Goal: Information Seeking & Learning: Learn about a topic

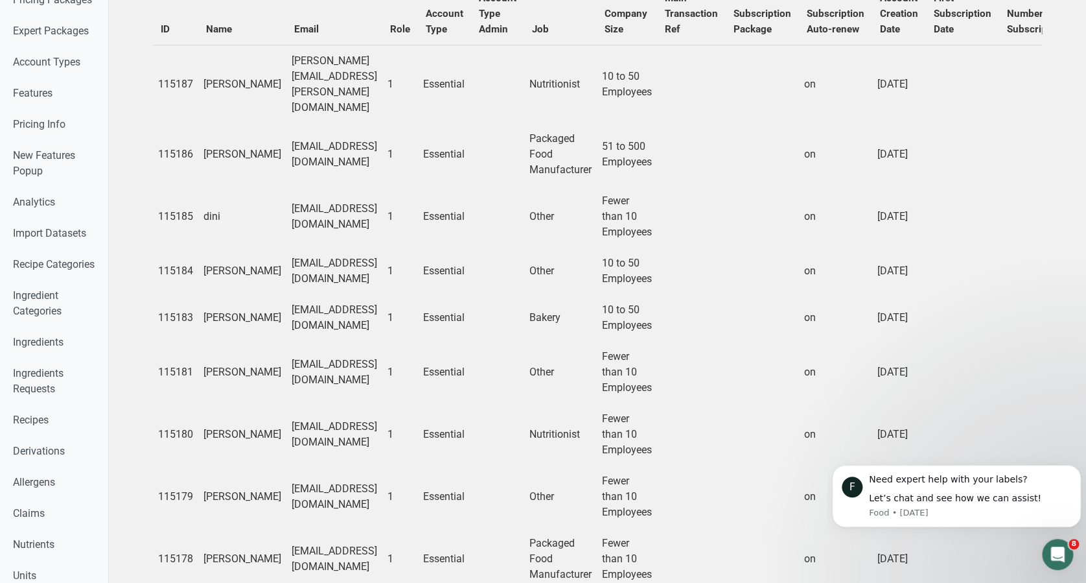
scroll to position [0, 3]
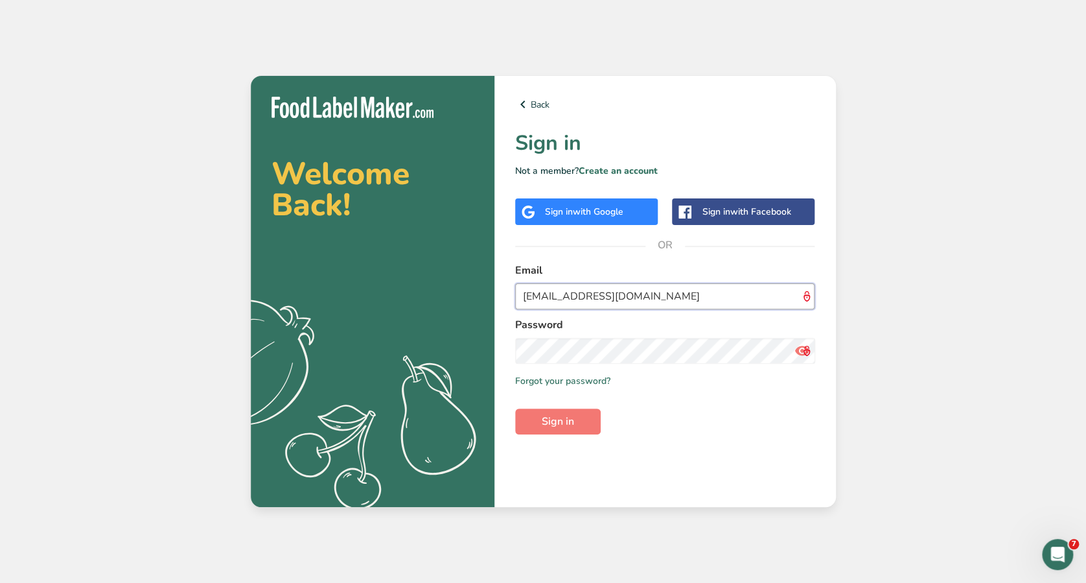
click at [570, 296] on input "maria12456@foodlabelmaker.com" at bounding box center [665, 296] width 300 height 26
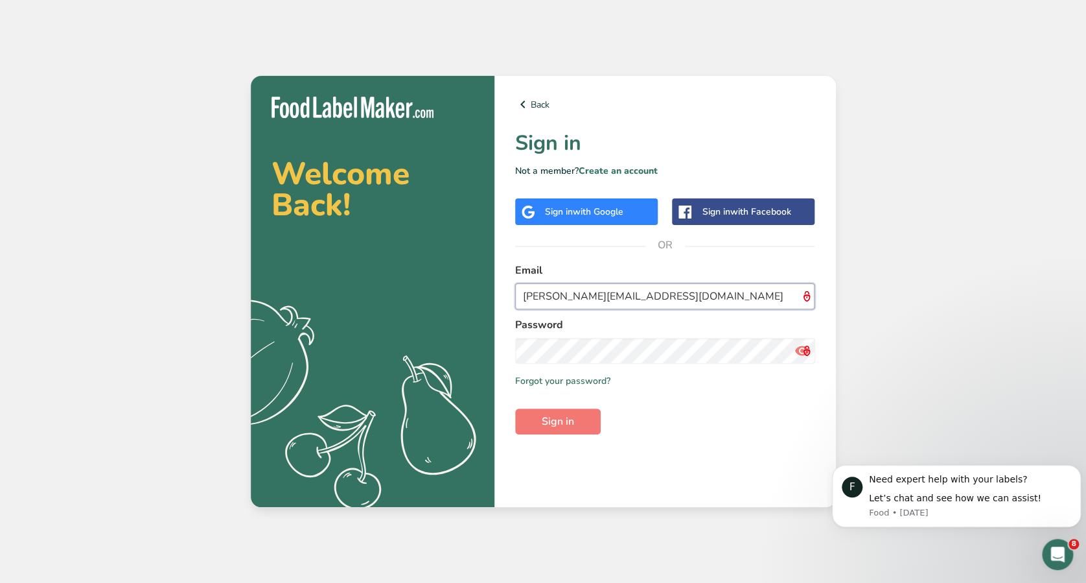
type input "maria@foodlabelmaker.com"
click at [515, 408] on button "Sign in" at bounding box center [558, 421] width 86 height 26
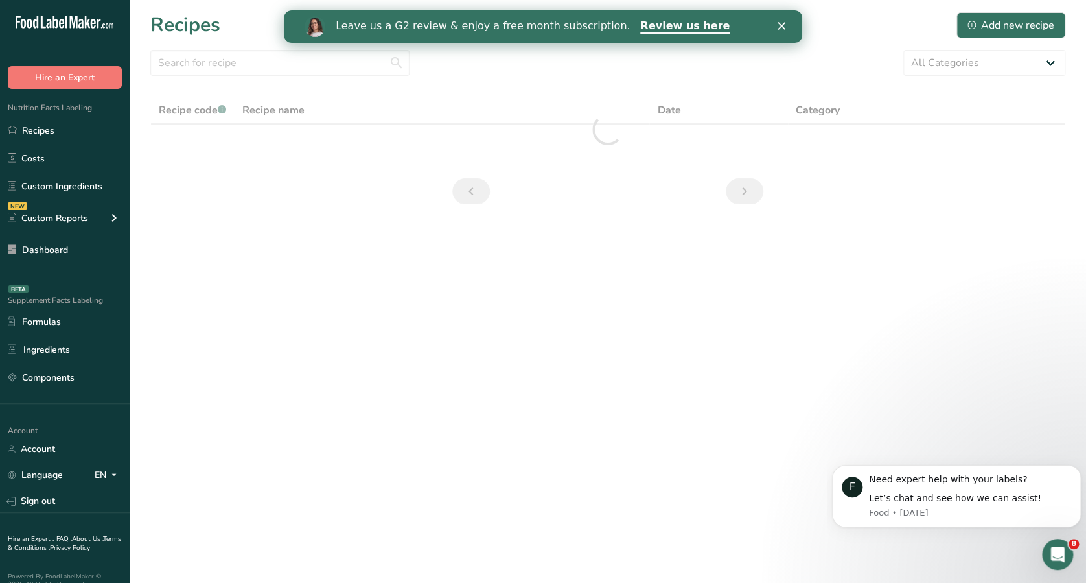
click at [774, 16] on div "Leave us a G2 review & enjoy a free month subscription. Review us here" at bounding box center [543, 27] width 519 height 22
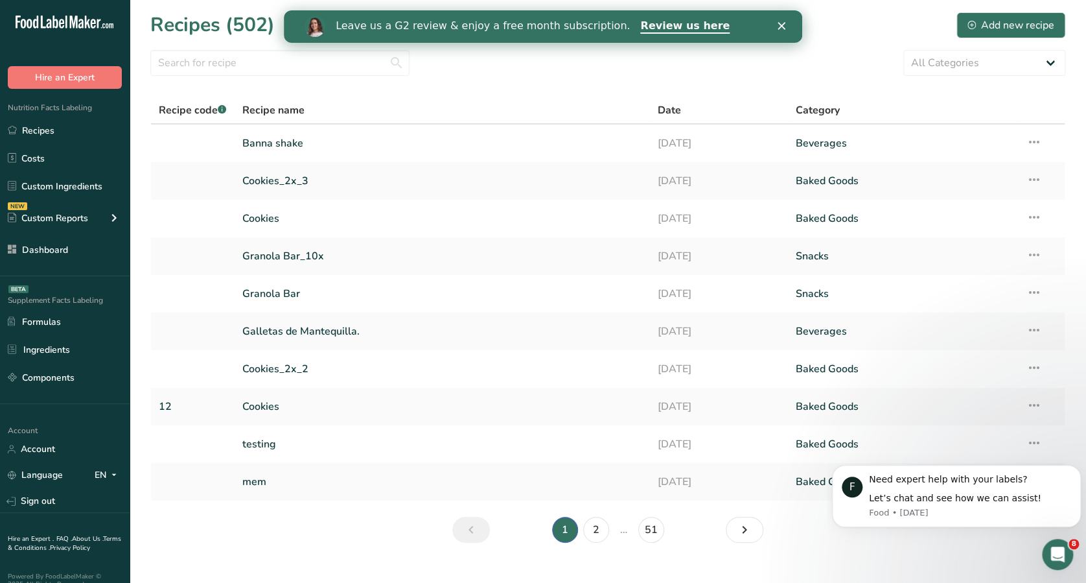
click at [774, 24] on div "Leave us a G2 review & enjoy a free month subscription. Review us here" at bounding box center [543, 27] width 519 height 22
click at [782, 23] on icon "Close" at bounding box center [782, 26] width 8 height 8
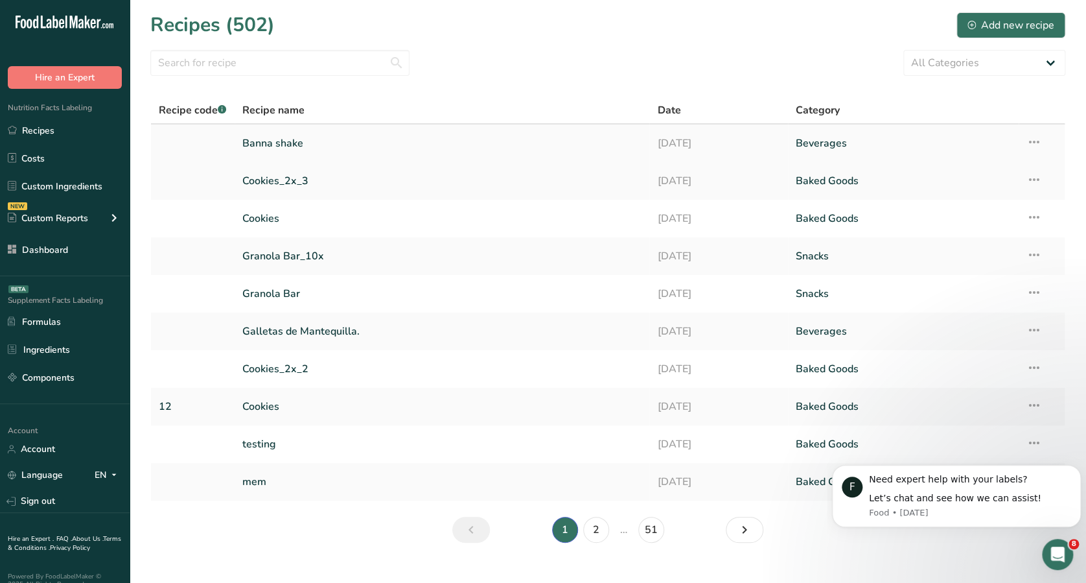
click at [276, 142] on link "Banna shake" at bounding box center [442, 143] width 400 height 27
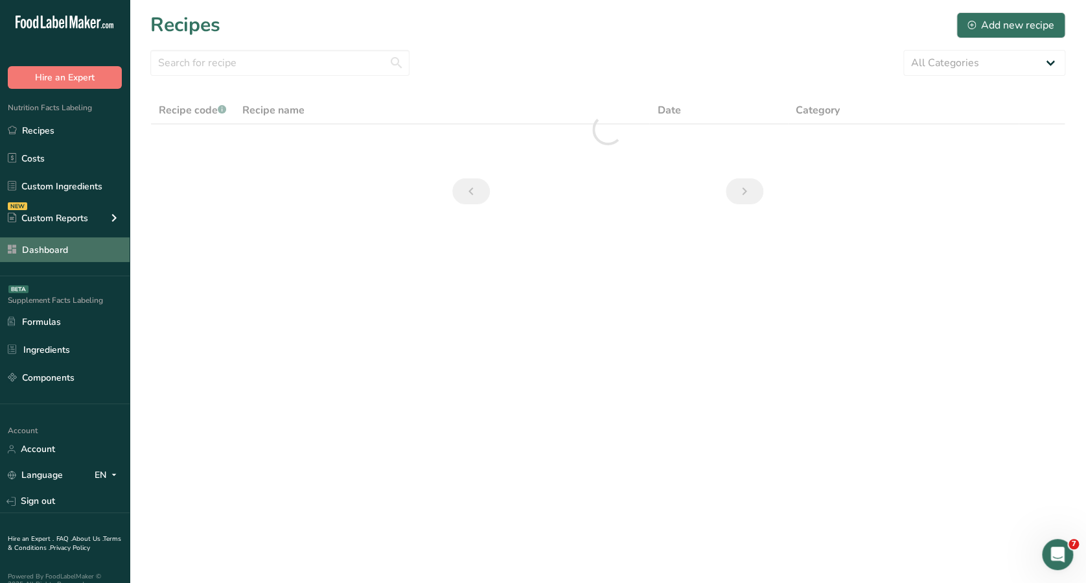
click at [94, 245] on link "Dashboard" at bounding box center [65, 249] width 130 height 25
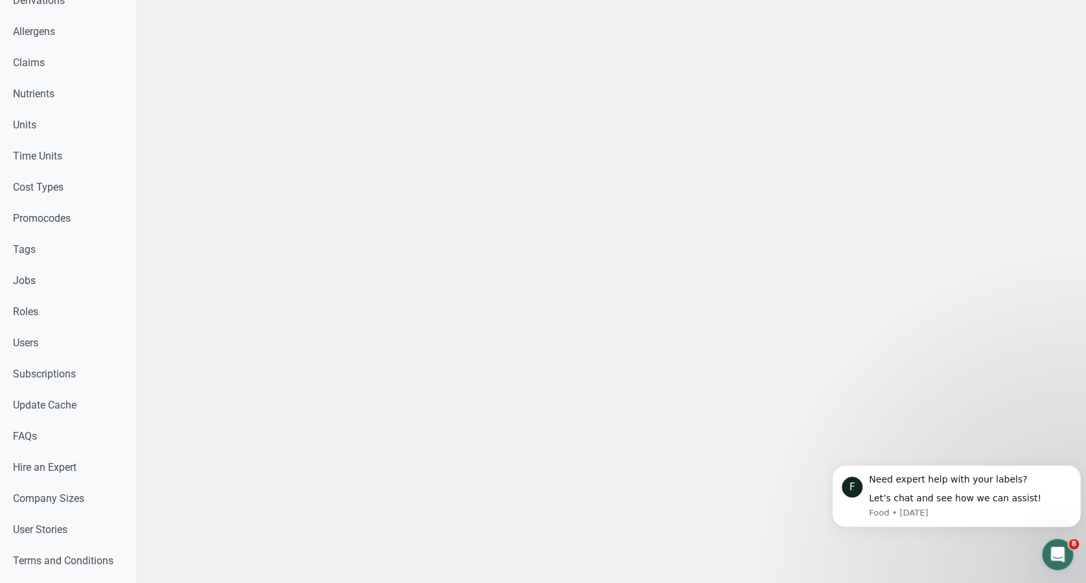
scroll to position [558, 0]
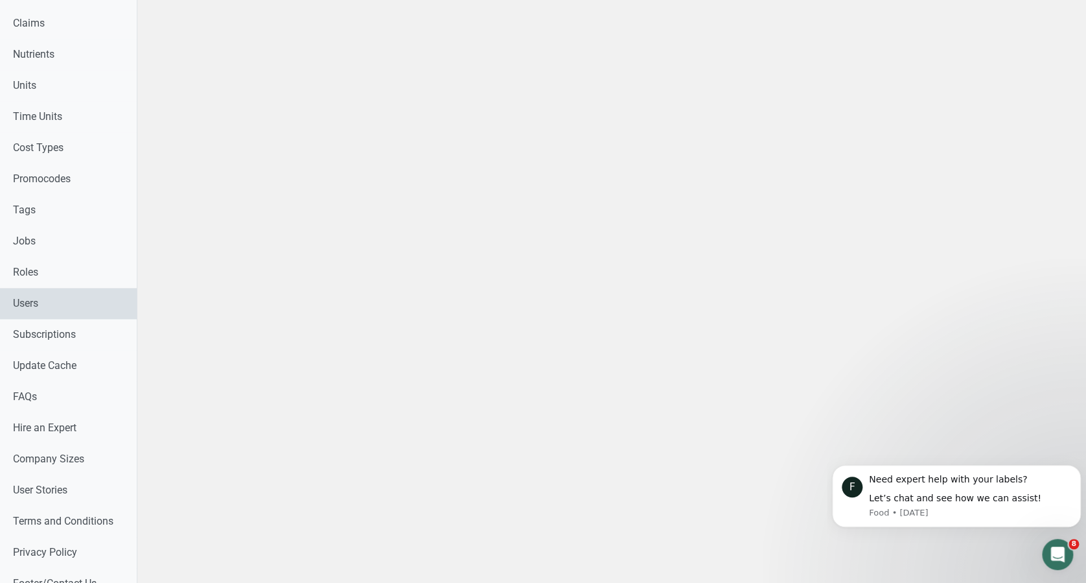
click at [80, 306] on link "Users" at bounding box center [68, 303] width 137 height 31
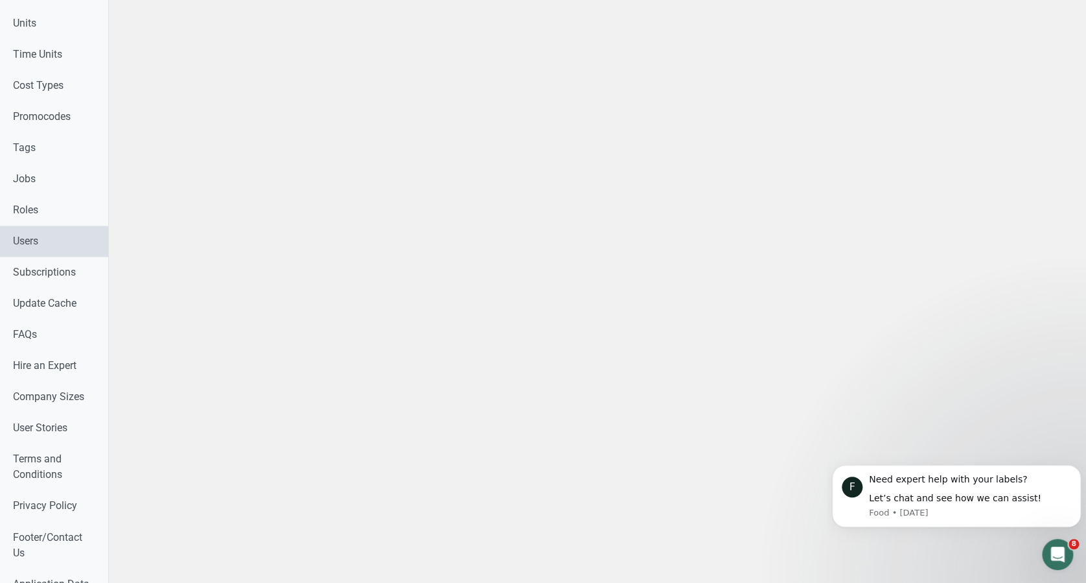
select select
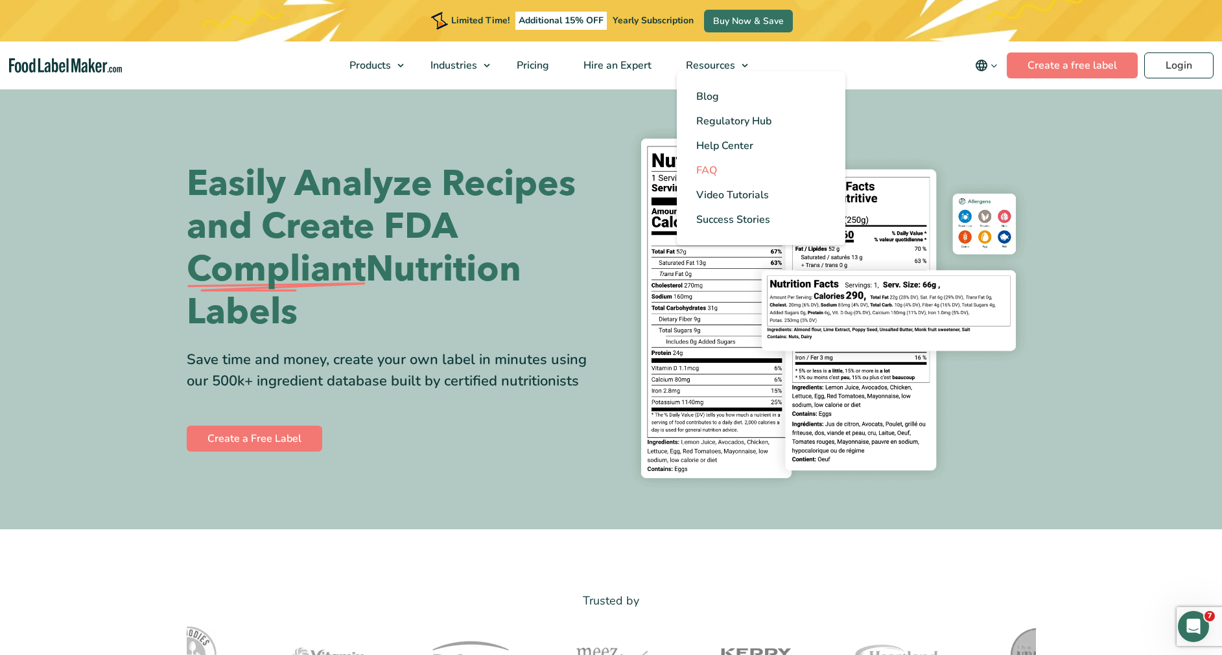
click at [785, 175] on link "FAQ" at bounding box center [761, 170] width 169 height 25
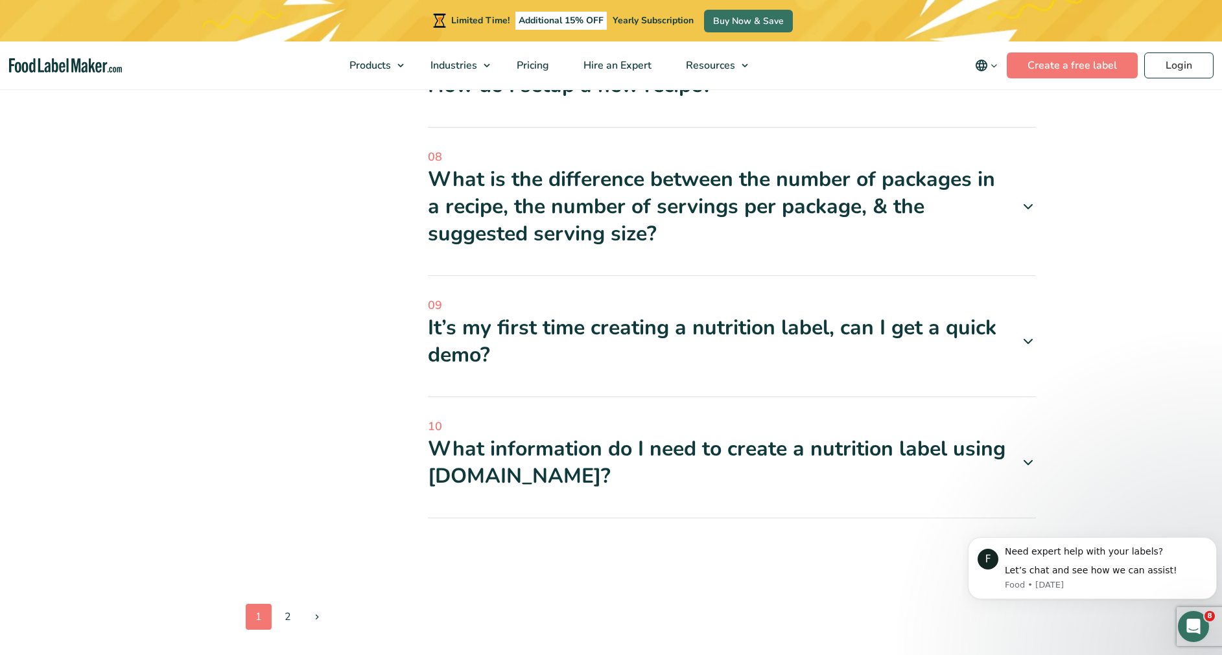
scroll to position [1024, 0]
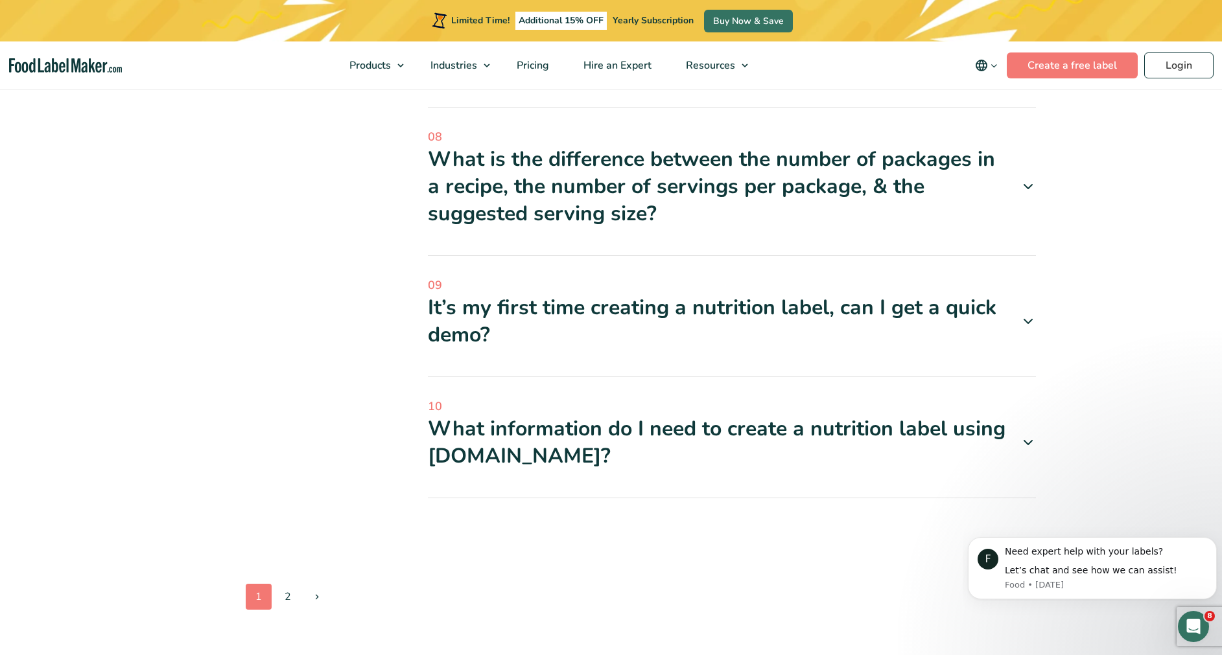
click at [264, 597] on span "1" at bounding box center [259, 597] width 26 height 26
click at [287, 597] on link "2" at bounding box center [288, 597] width 26 height 26
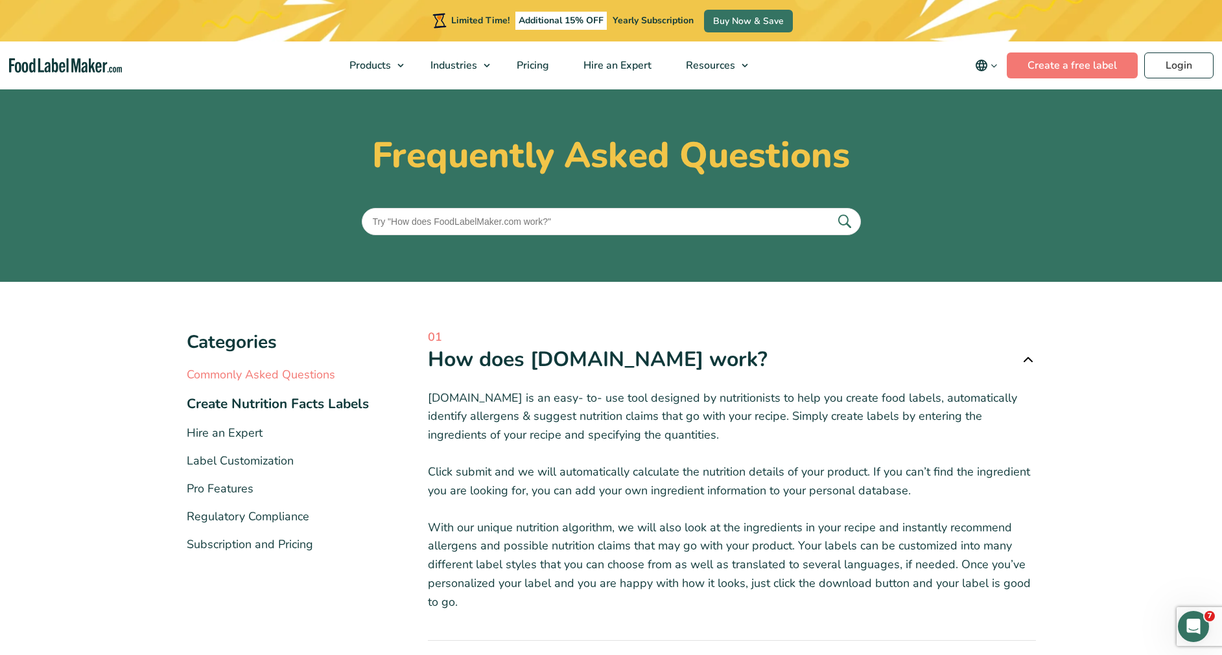
click at [292, 375] on link "Commonly Asked Questions" at bounding box center [261, 375] width 148 height 16
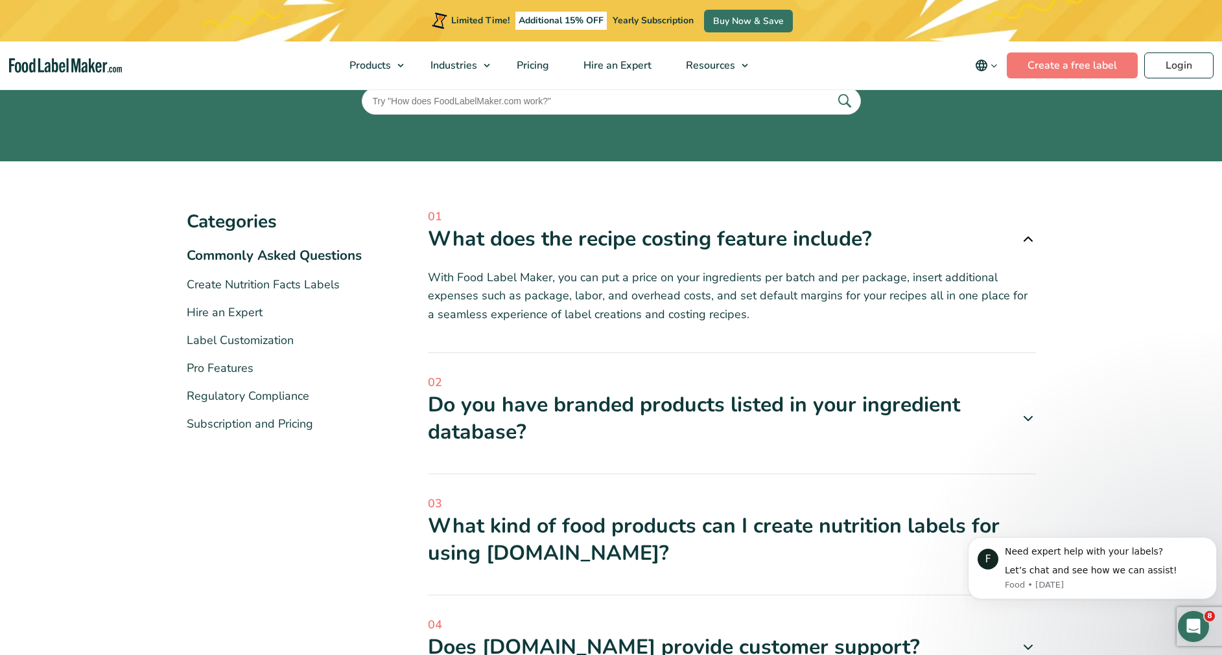
scroll to position [117, 0]
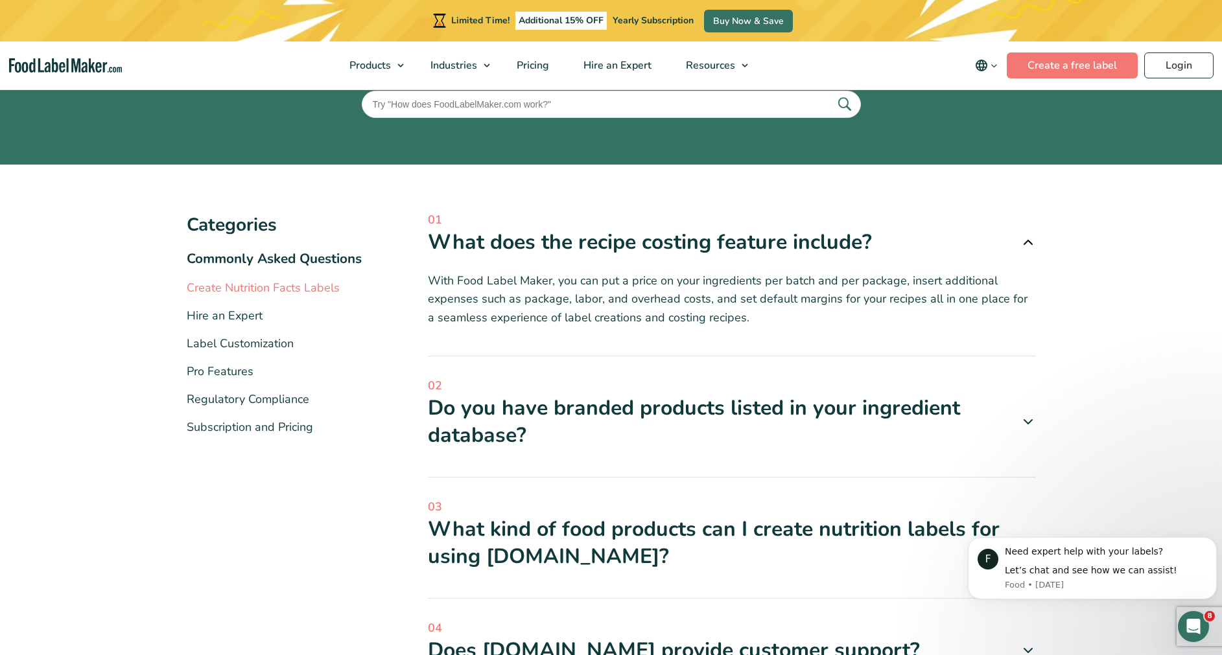
click at [335, 293] on link "Create Nutrition Facts Labels" at bounding box center [263, 288] width 153 height 16
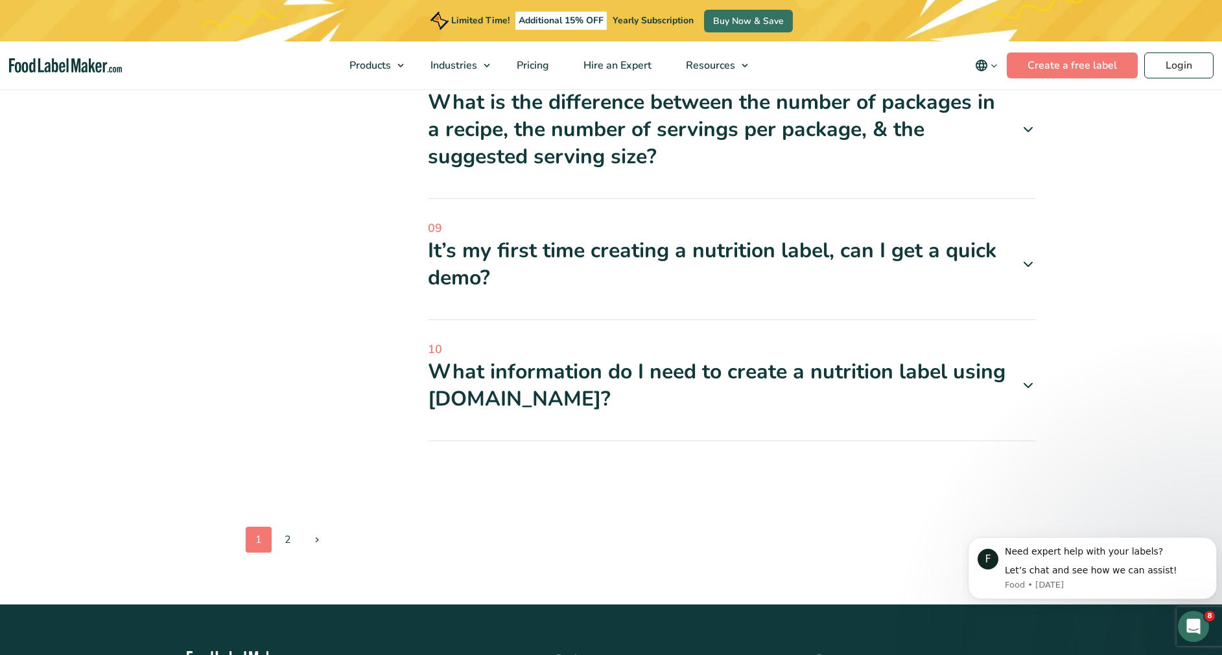
scroll to position [1083, 0]
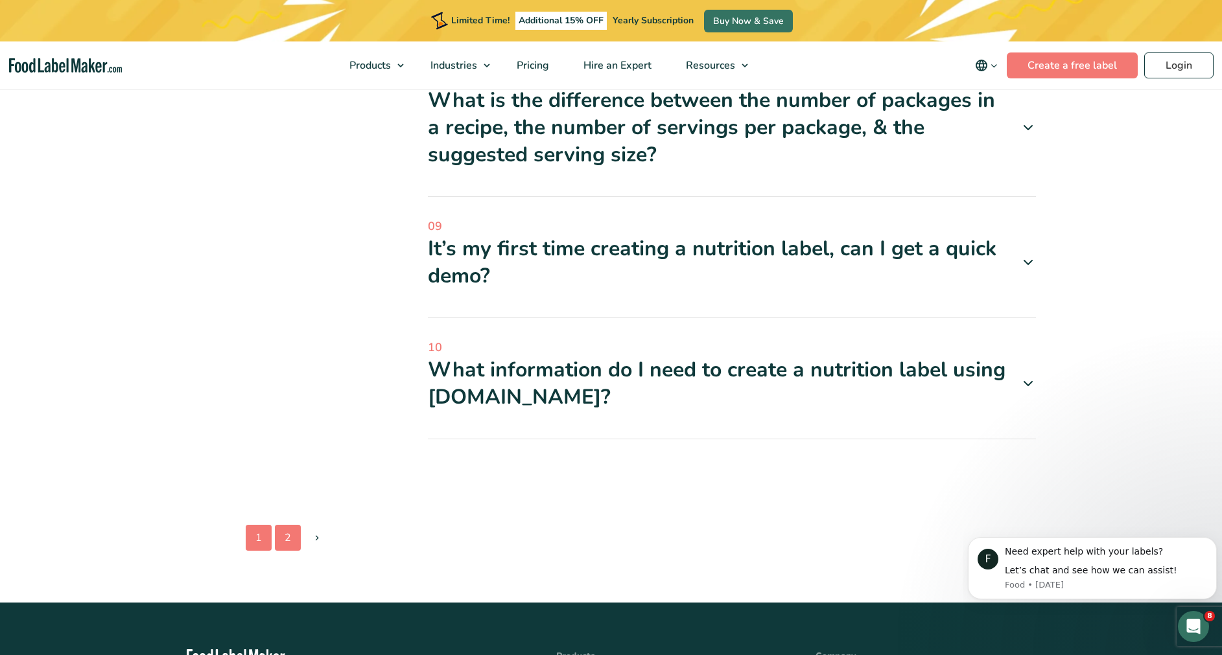
click at [287, 538] on link "2" at bounding box center [288, 538] width 26 height 26
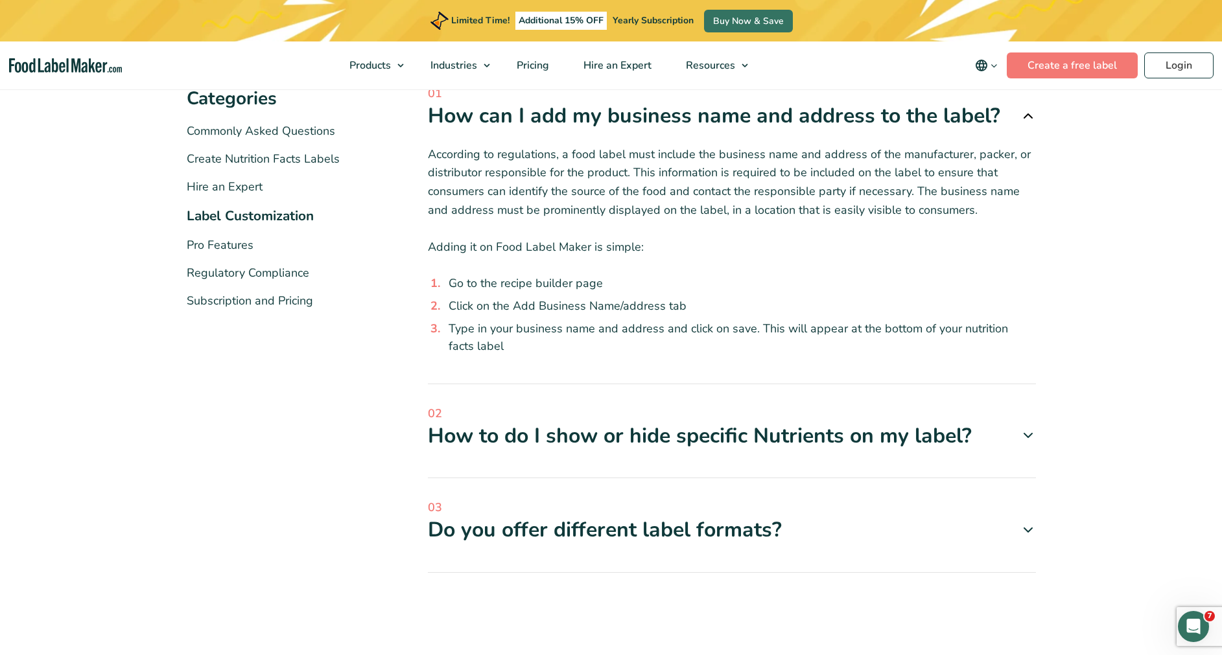
scroll to position [241, 0]
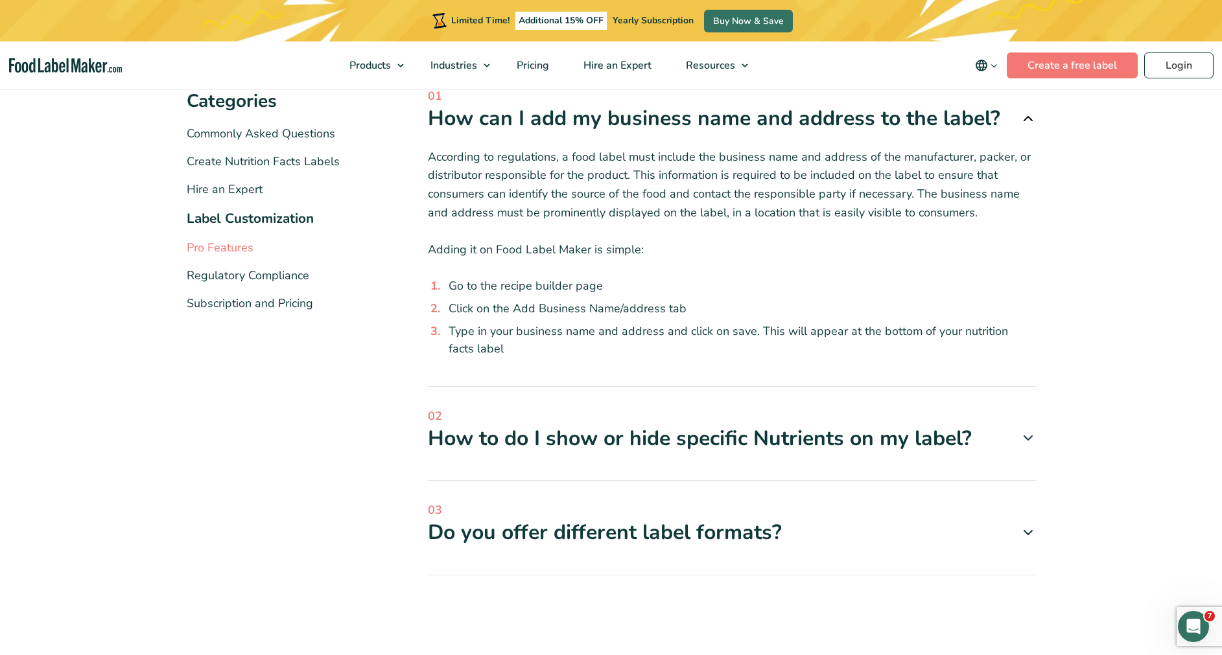
click at [238, 248] on link "Pro Features" at bounding box center [220, 248] width 67 height 16
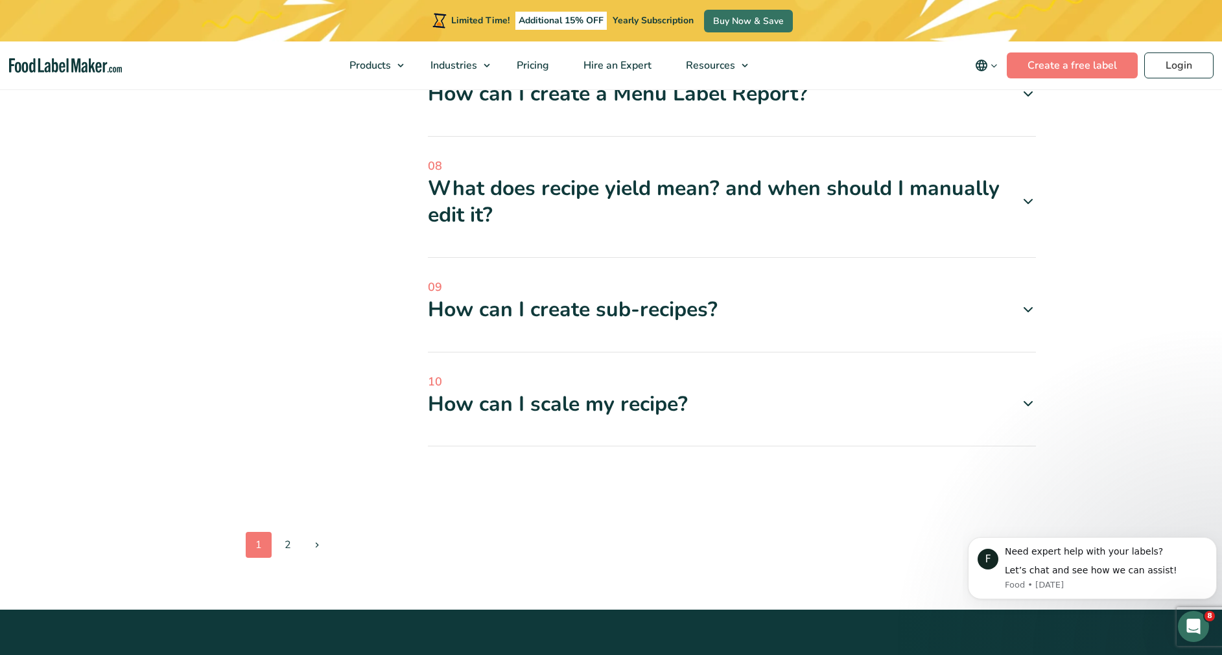
scroll to position [1213, 0]
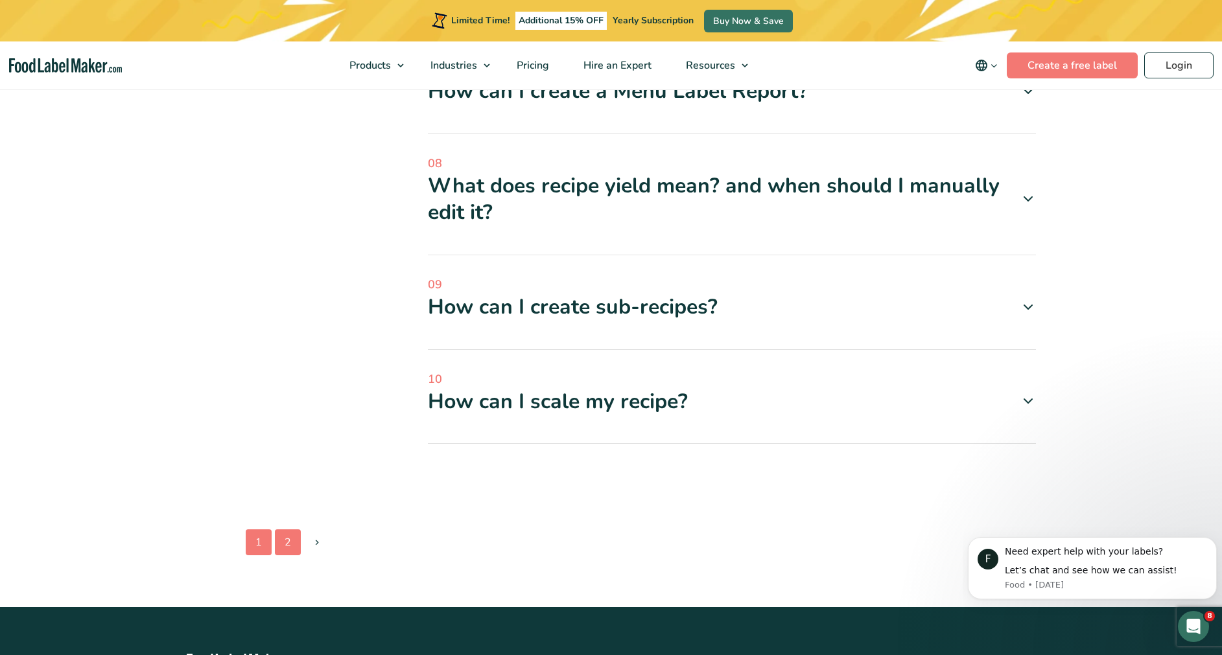
click at [288, 545] on link "2" at bounding box center [288, 543] width 26 height 26
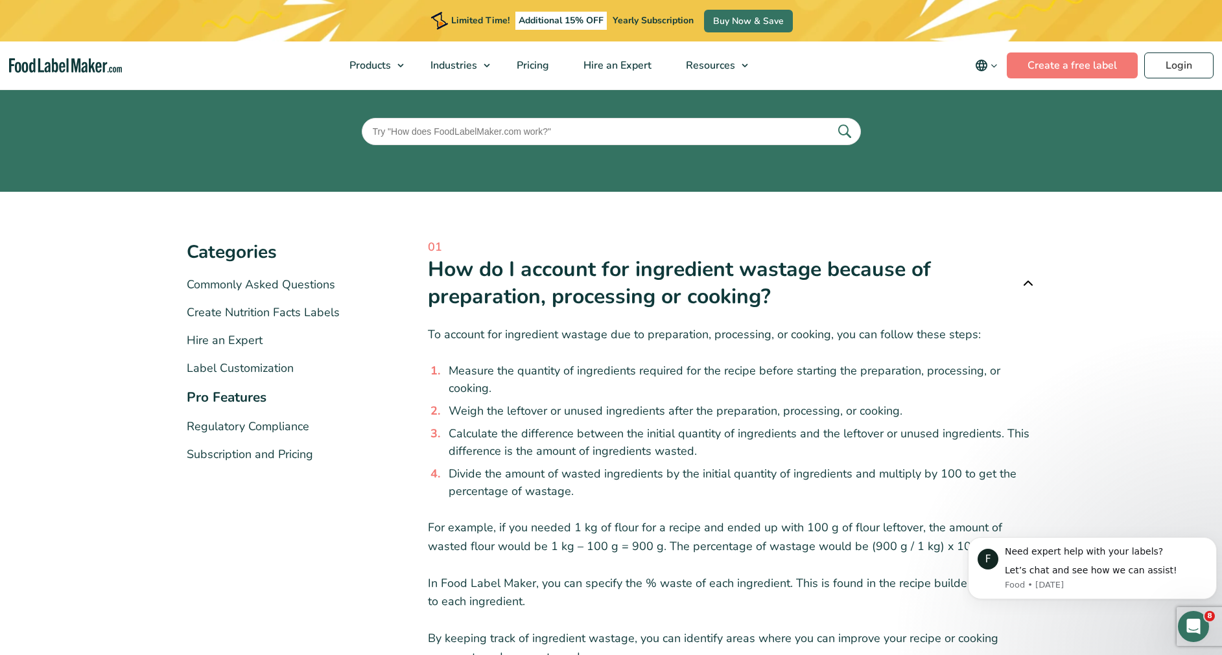
scroll to position [111, 0]
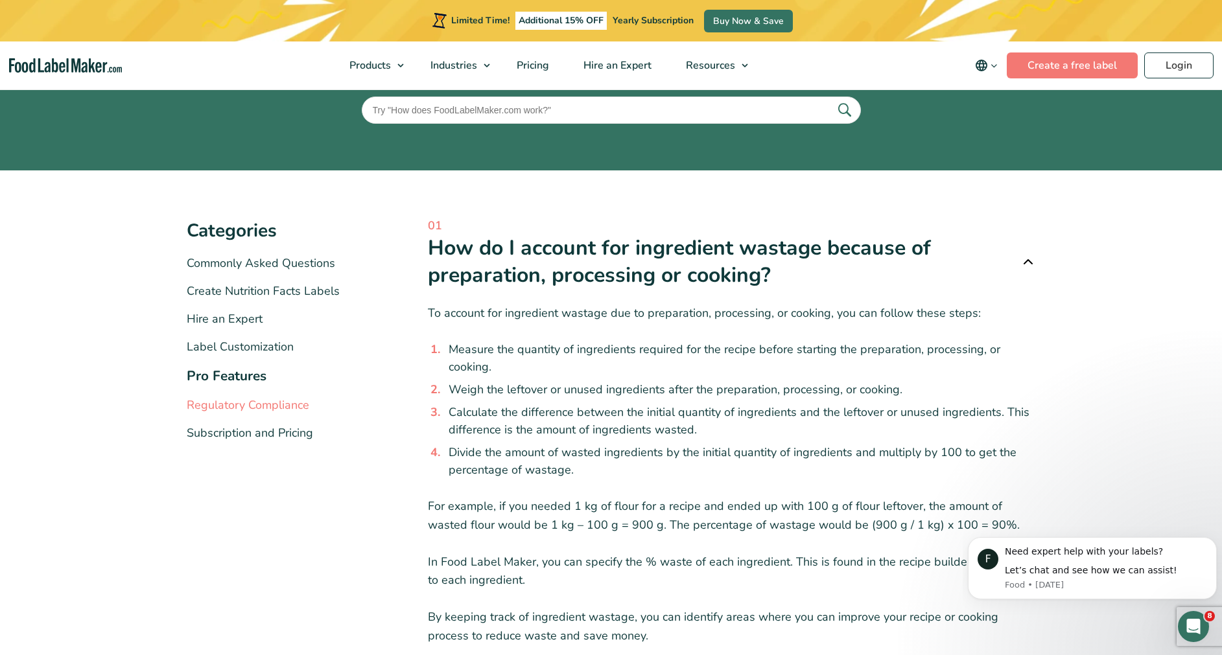
click at [274, 401] on link "Regulatory Compliance" at bounding box center [248, 405] width 123 height 16
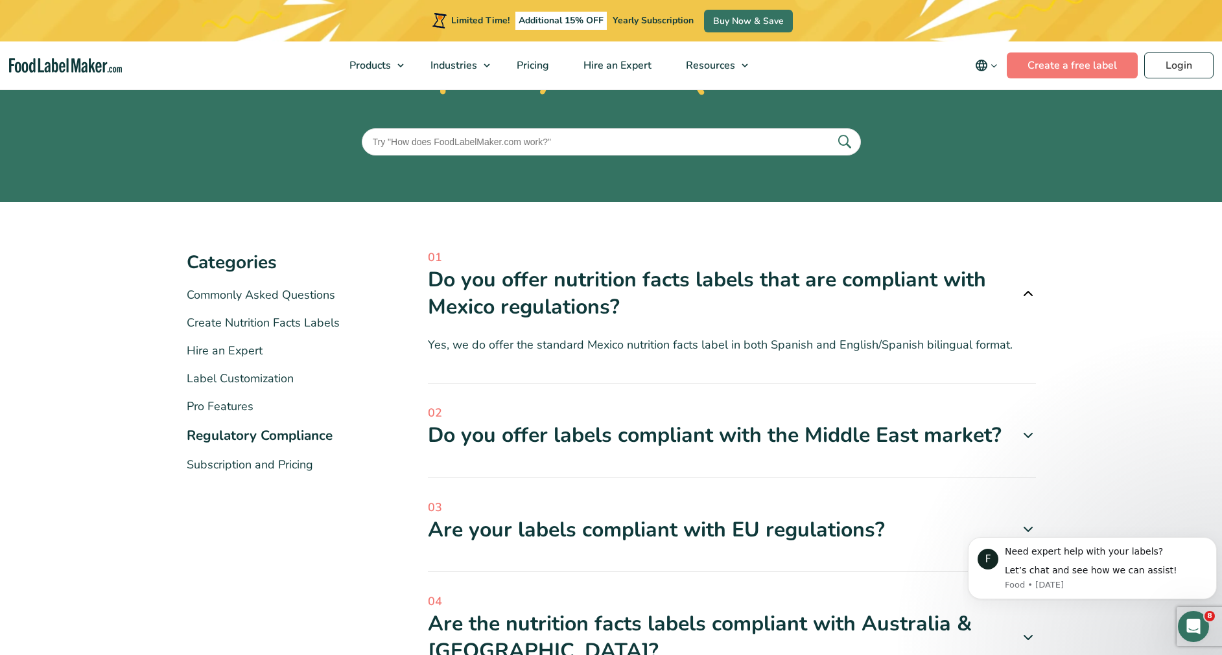
scroll to position [82, 0]
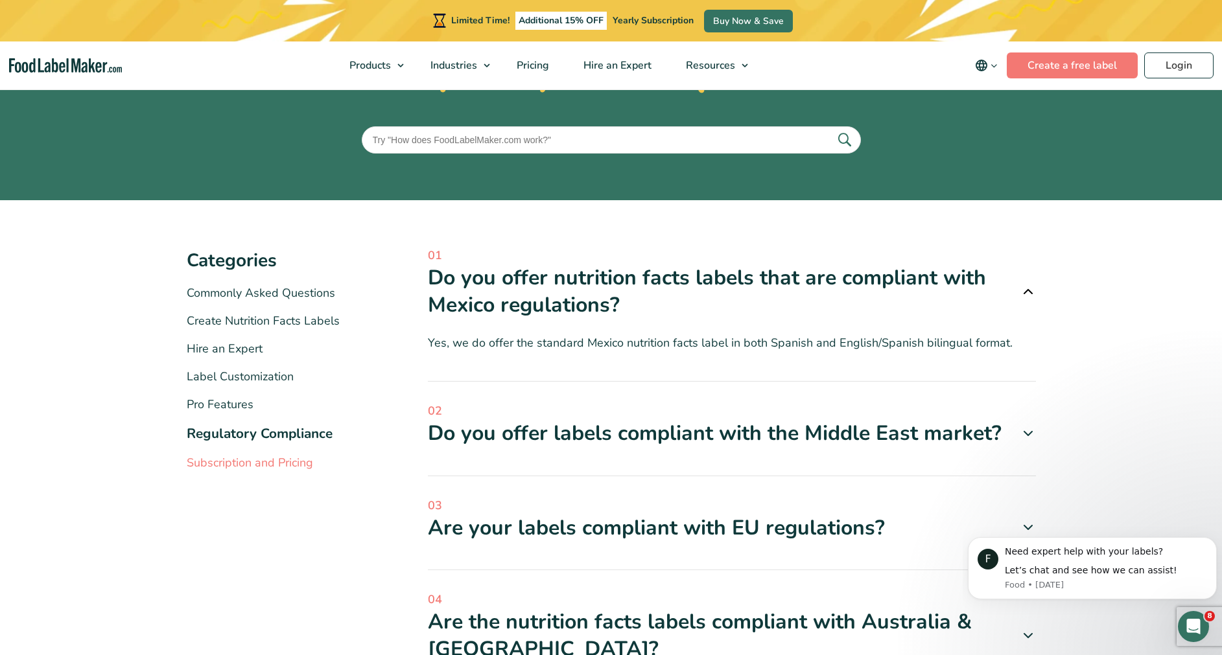
click at [292, 467] on link "Subscription and Pricing" at bounding box center [250, 463] width 126 height 16
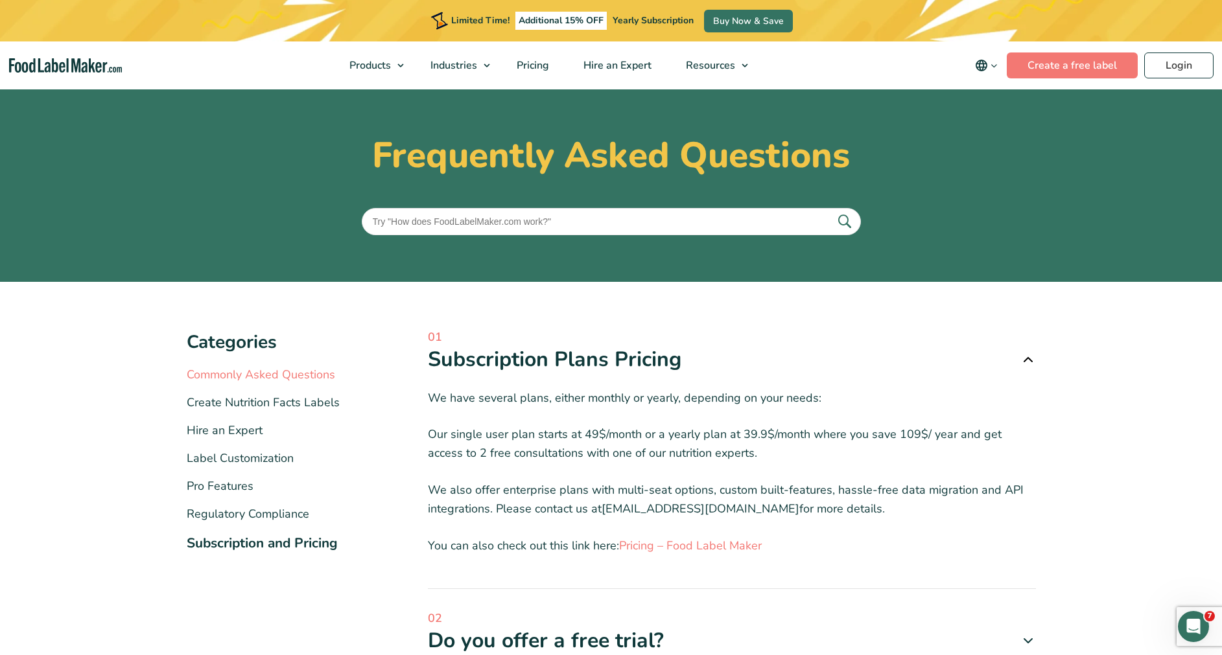
click at [296, 371] on link "Commonly Asked Questions" at bounding box center [261, 375] width 148 height 16
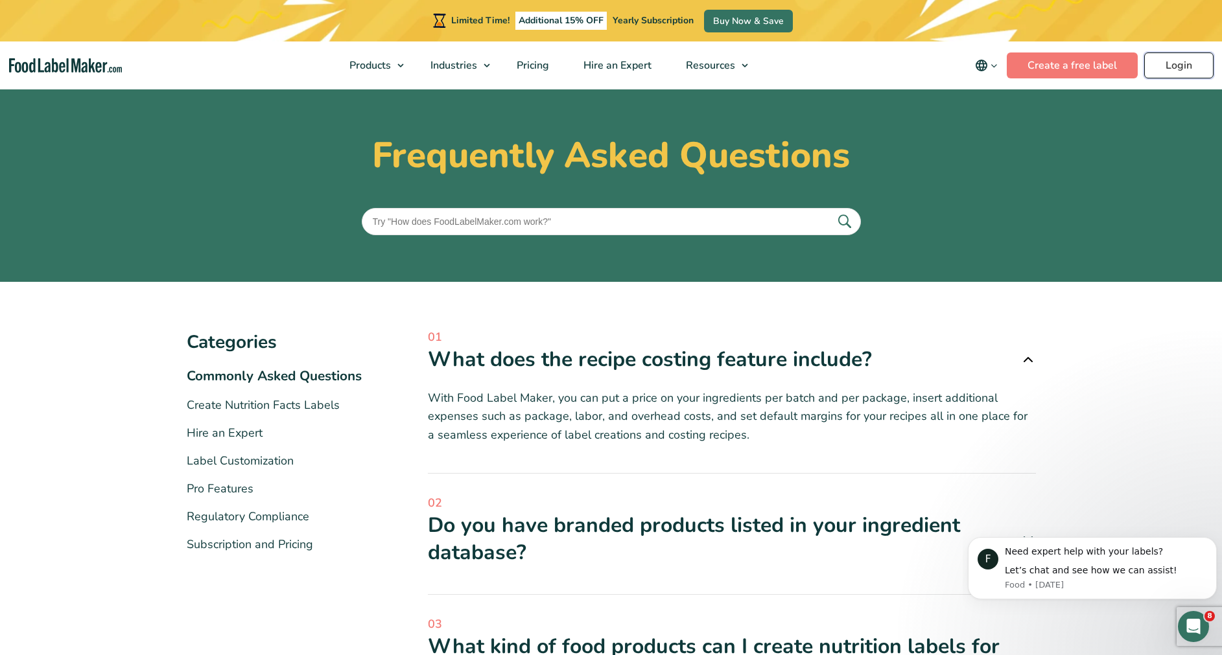
click at [1199, 65] on link "Login" at bounding box center [1178, 66] width 69 height 26
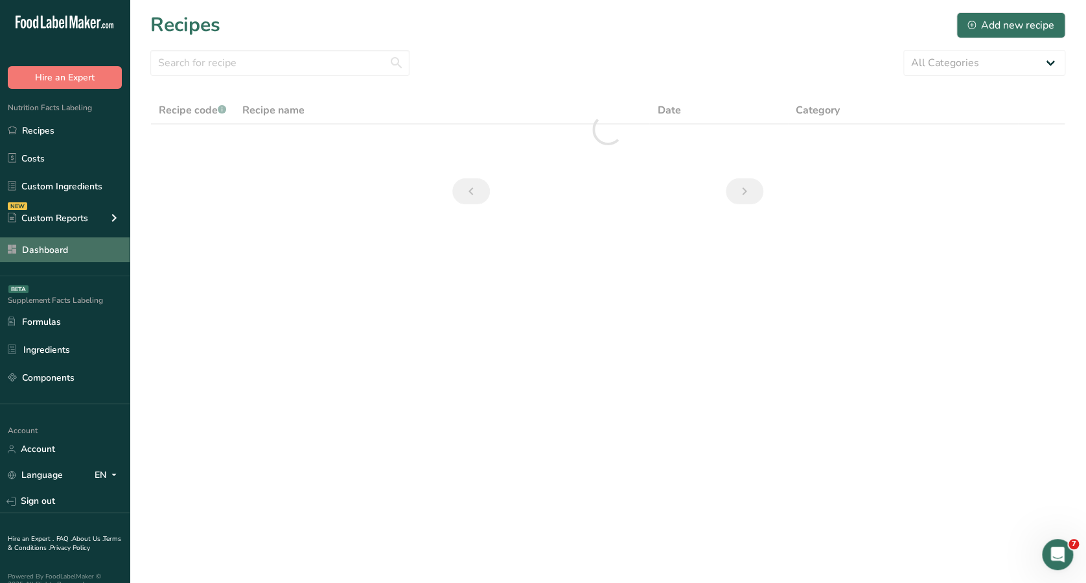
click at [52, 250] on link "Dashboard" at bounding box center [65, 249] width 130 height 25
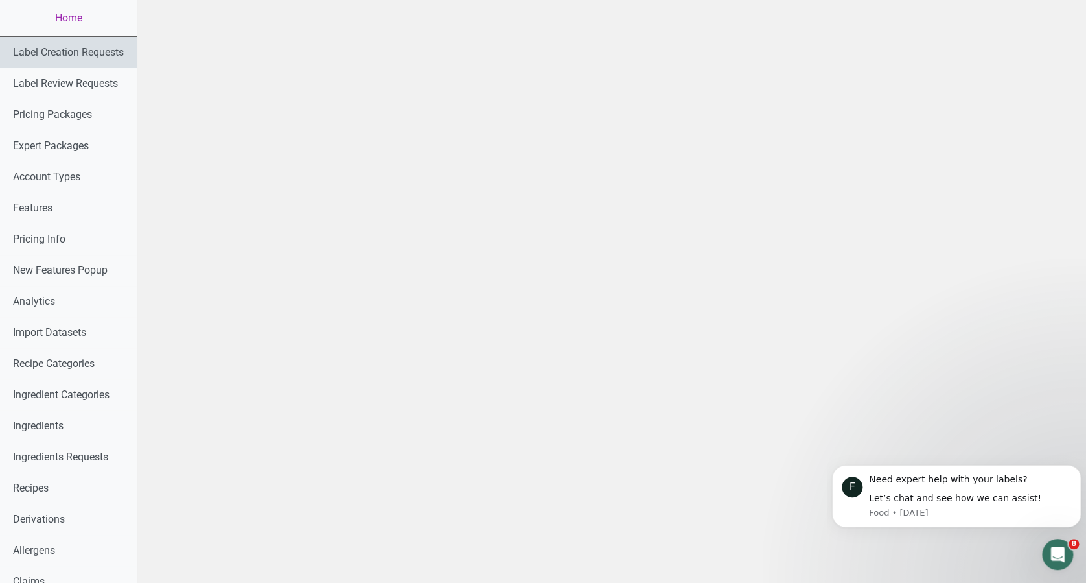
click at [92, 44] on link "Label Creation Requests" at bounding box center [68, 52] width 137 height 31
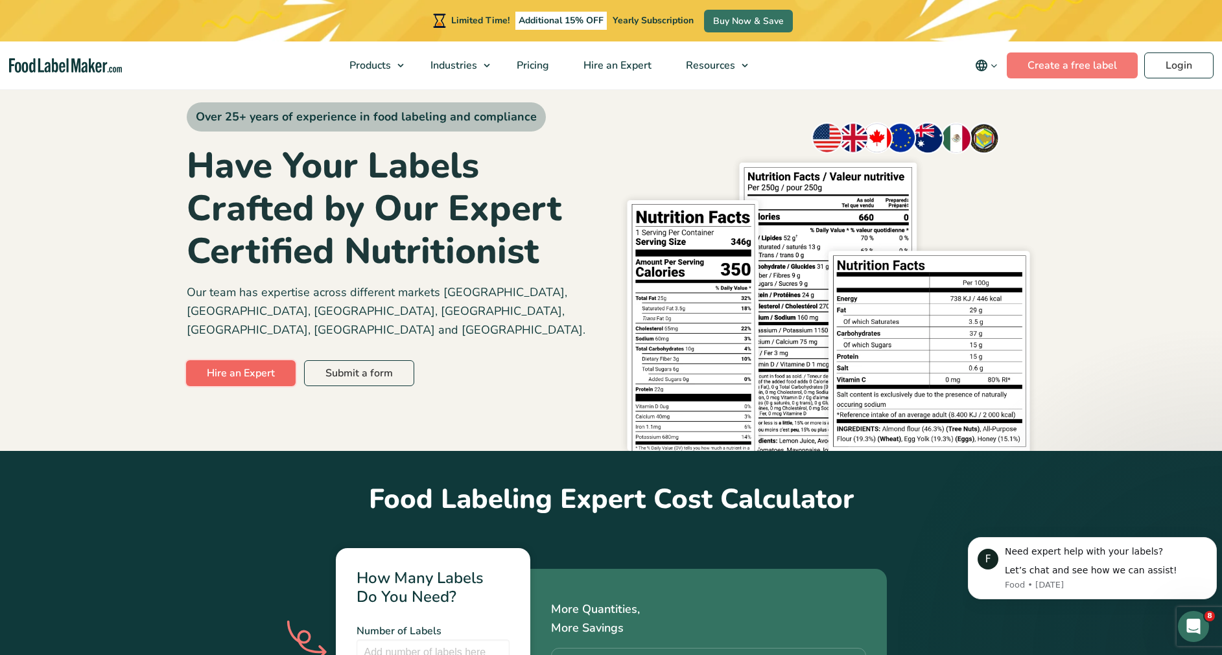
click at [235, 360] on link "Hire an Expert" at bounding box center [241, 373] width 110 height 26
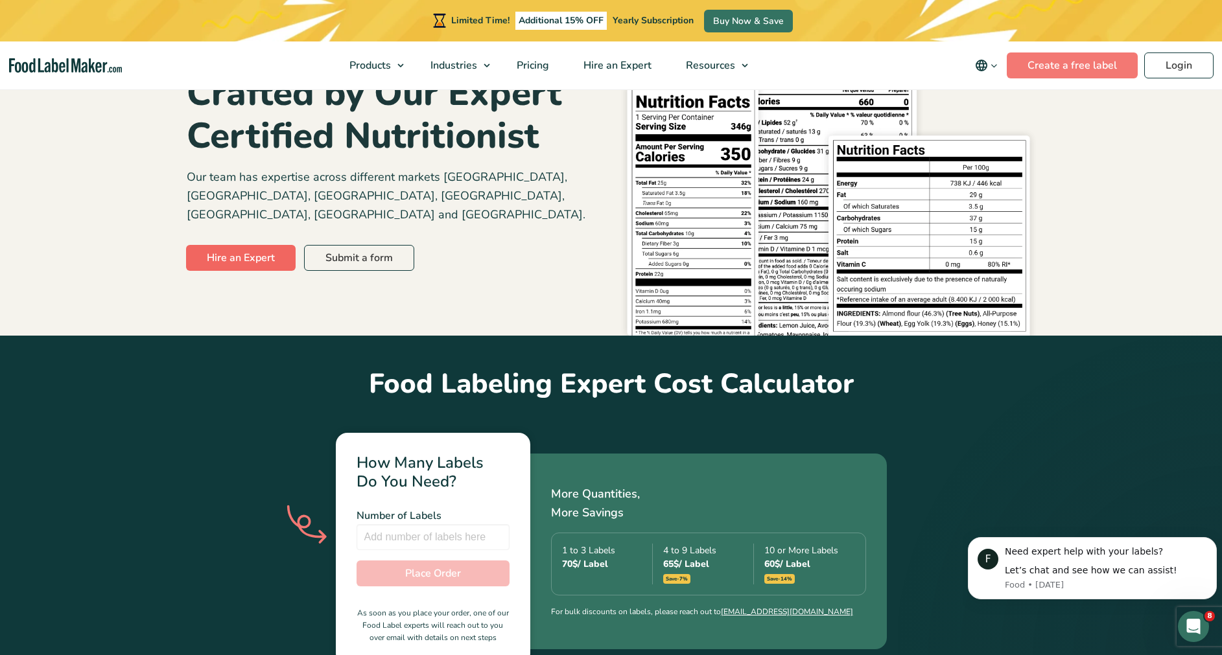
scroll to position [135, 0]
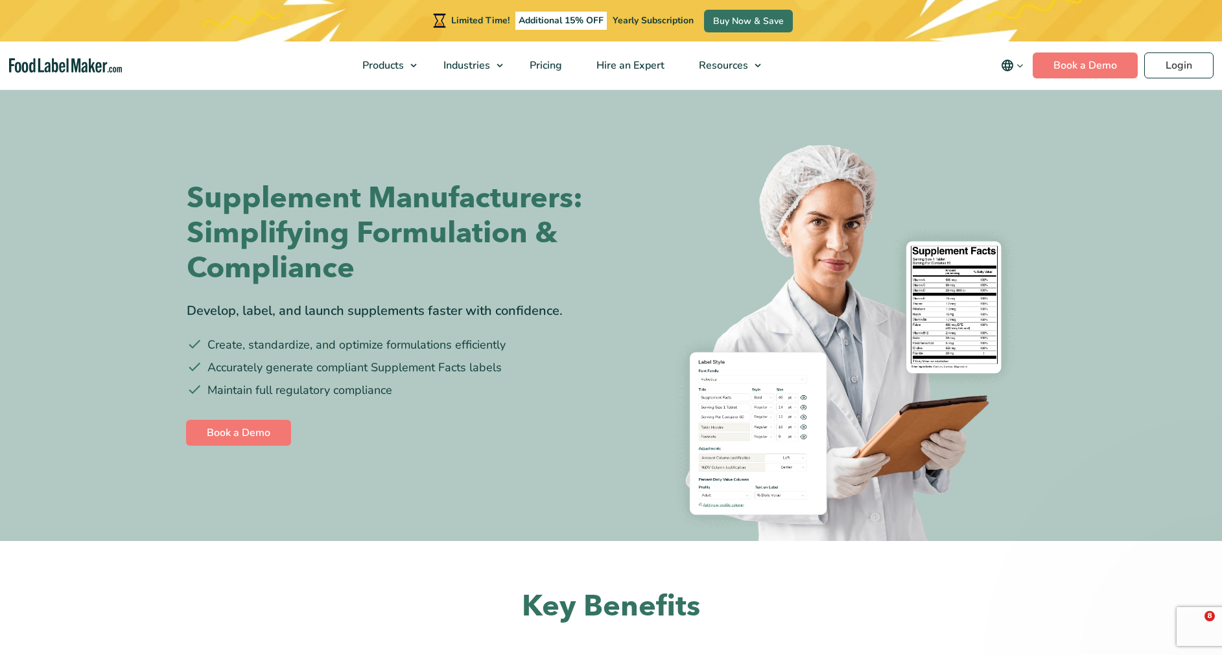
scroll to position [3504, 0]
